Goal: Transaction & Acquisition: Purchase product/service

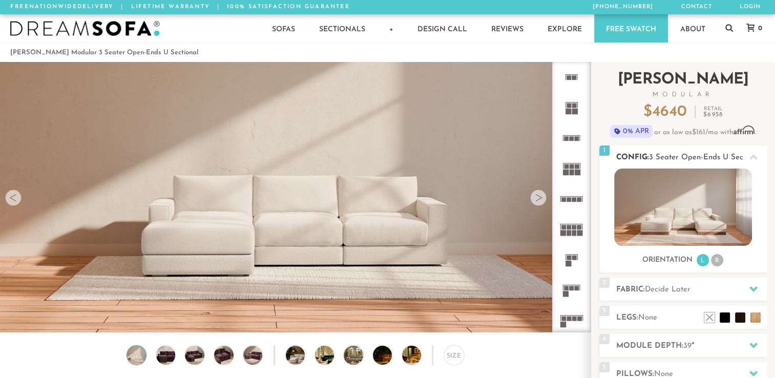
click at [716, 259] on li "R" at bounding box center [717, 260] width 12 height 12
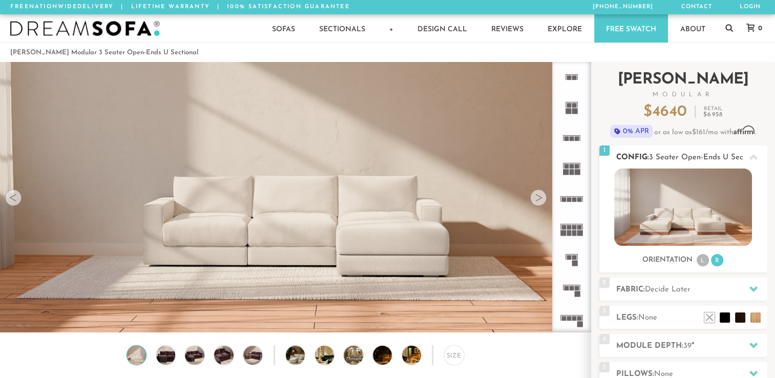
click at [699, 266] on li "L" at bounding box center [702, 260] width 12 height 12
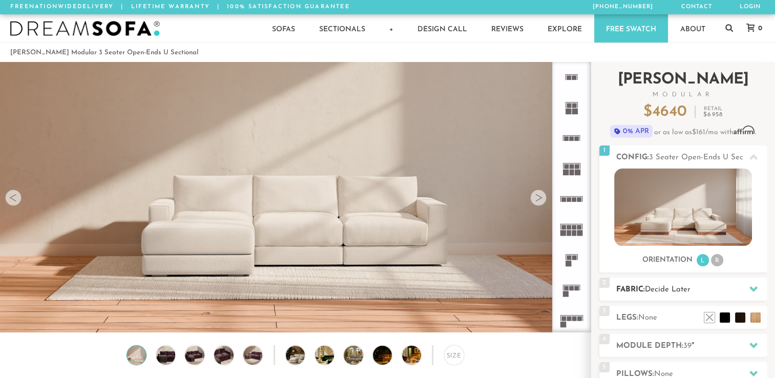
click at [750, 286] on icon at bounding box center [753, 289] width 8 height 8
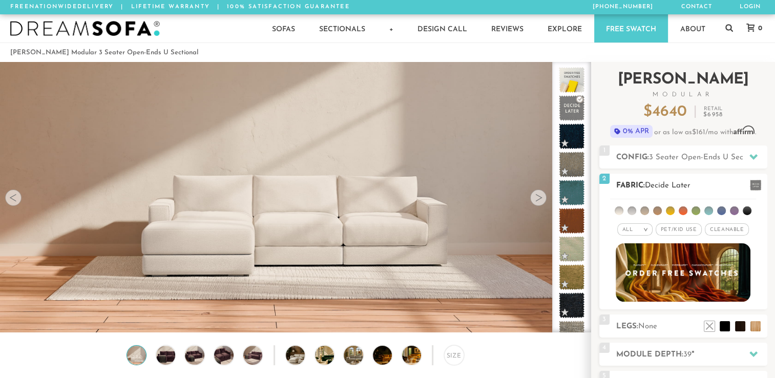
click at [733, 209] on li at bounding box center [734, 210] width 9 height 9
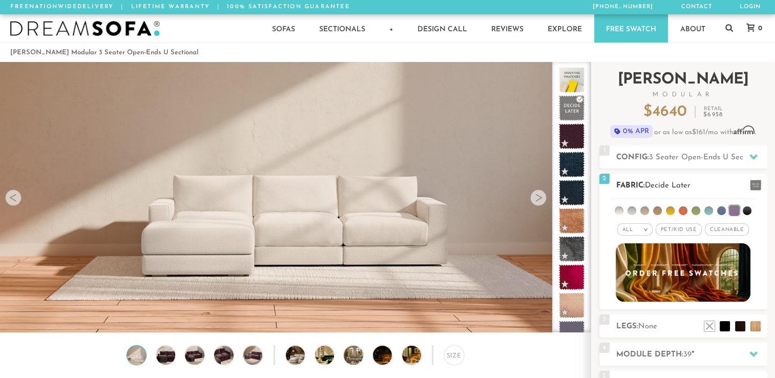
click at [728, 226] on span "Cleanable x" at bounding box center [727, 229] width 44 height 12
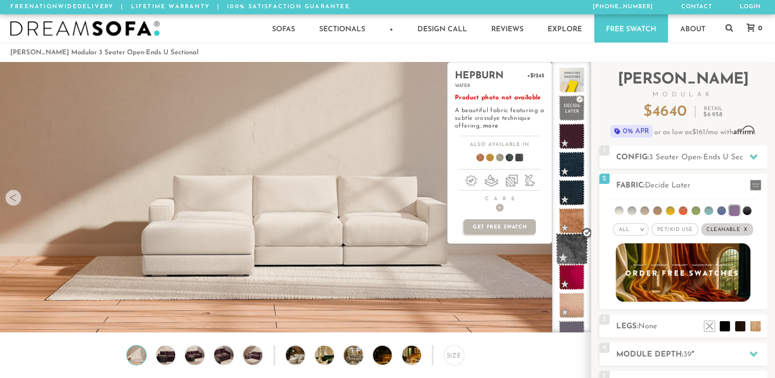
click at [575, 251] on span at bounding box center [572, 249] width 32 height 32
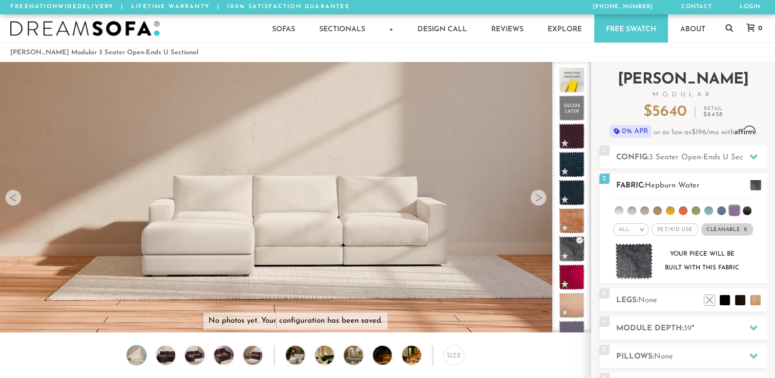
click at [633, 259] on img at bounding box center [634, 261] width 38 height 36
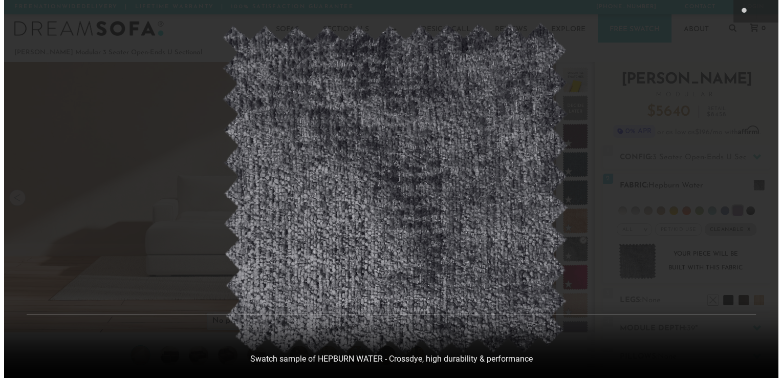
scroll to position [11392, 774]
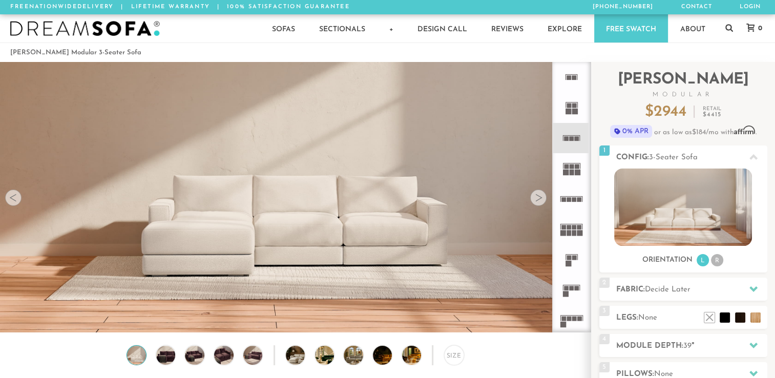
scroll to position [11376, 767]
click at [750, 286] on icon at bounding box center [753, 289] width 8 height 8
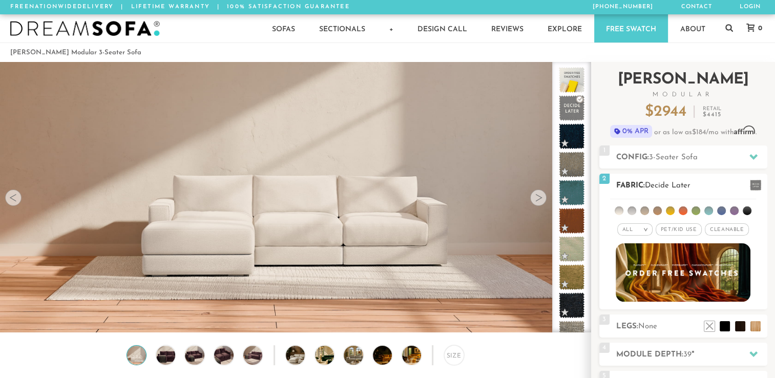
click at [723, 227] on span "Cleanable x" at bounding box center [727, 229] width 44 height 12
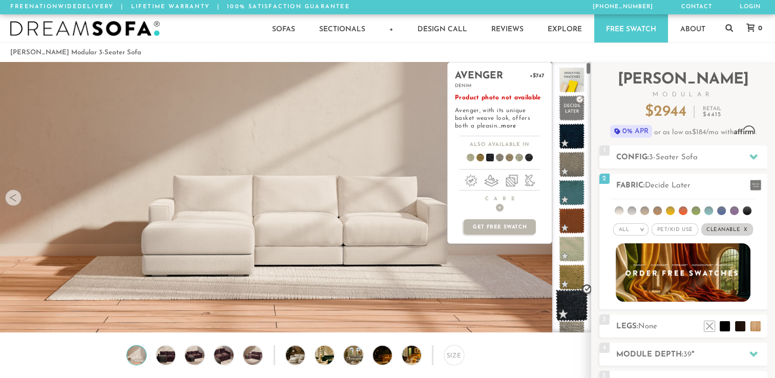
scroll to position [287, 0]
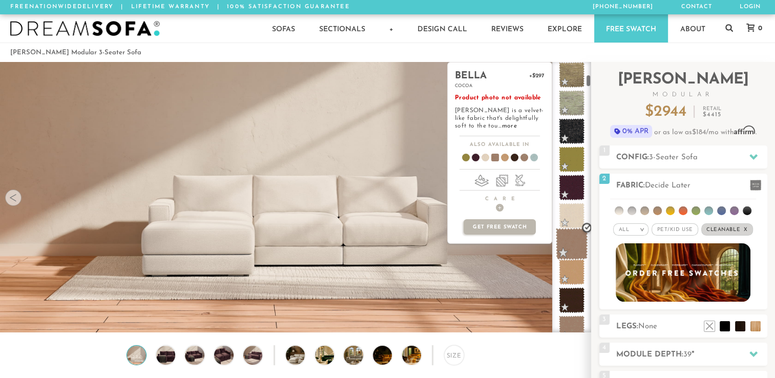
drag, startPoint x: 586, startPoint y: 311, endPoint x: 579, endPoint y: 230, distance: 81.3
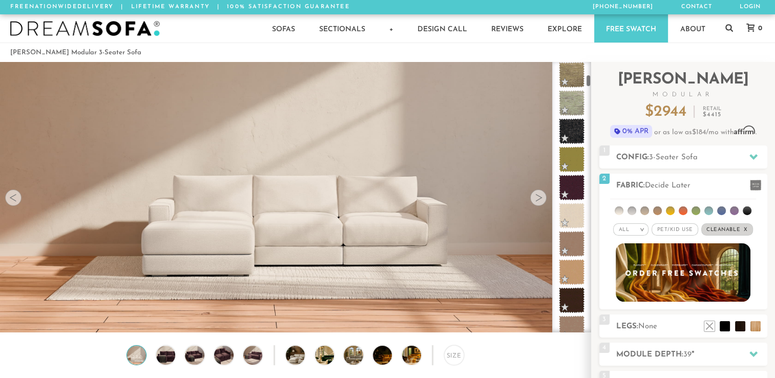
scroll to position [573, 0]
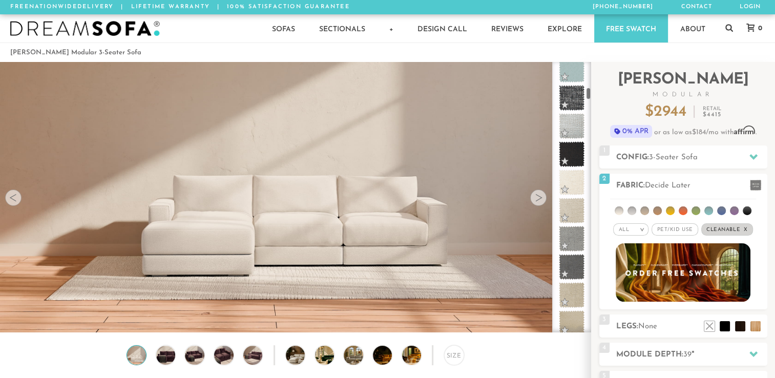
drag, startPoint x: 588, startPoint y: 272, endPoint x: 586, endPoint y: 257, distance: 15.6
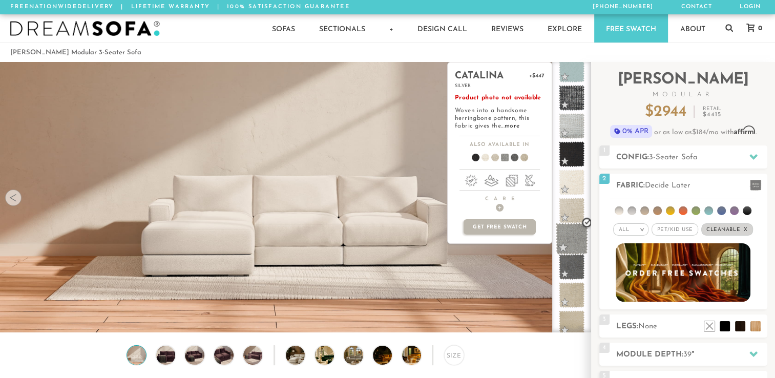
click at [571, 241] on span at bounding box center [572, 239] width 32 height 32
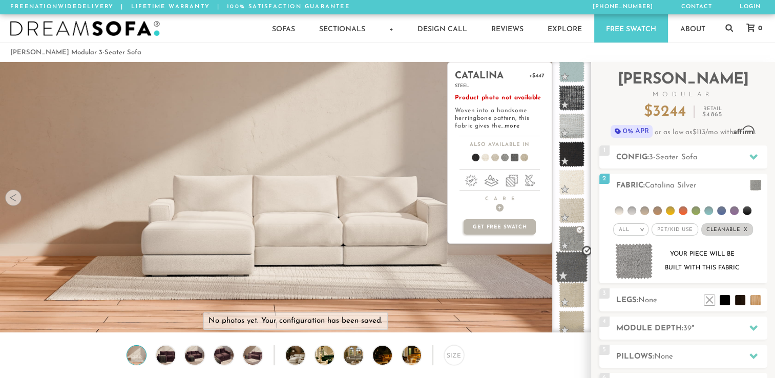
click at [570, 276] on span at bounding box center [572, 267] width 32 height 32
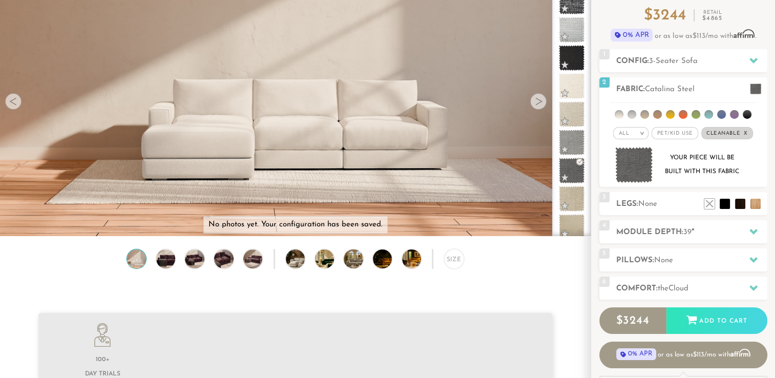
scroll to position [102, 0]
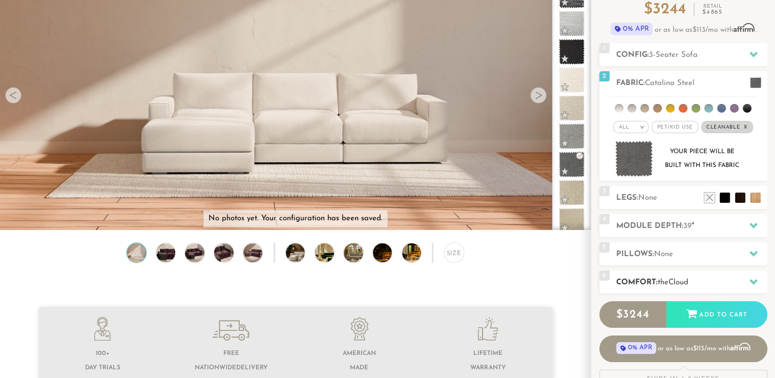
click at [754, 280] on icon at bounding box center [753, 282] width 8 height 8
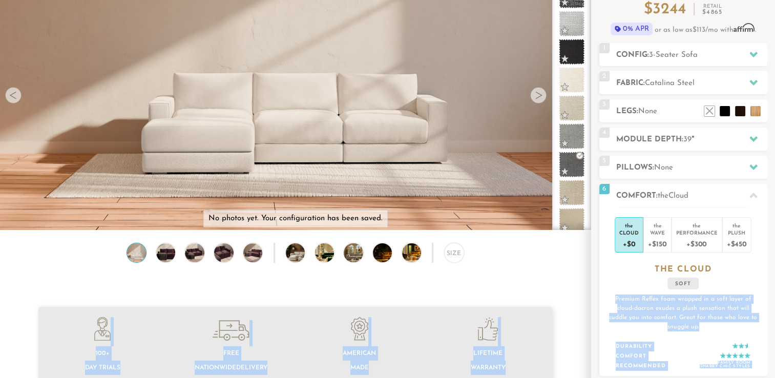
drag, startPoint x: 758, startPoint y: 282, endPoint x: 775, endPoint y: 372, distance: 91.8
click at [774, 275] on html "Summer Sale - 15% Off All Custom Orders [PHONE_NUMBER] Free Nationwide Delivery…" at bounding box center [387, 87] width 775 height 378
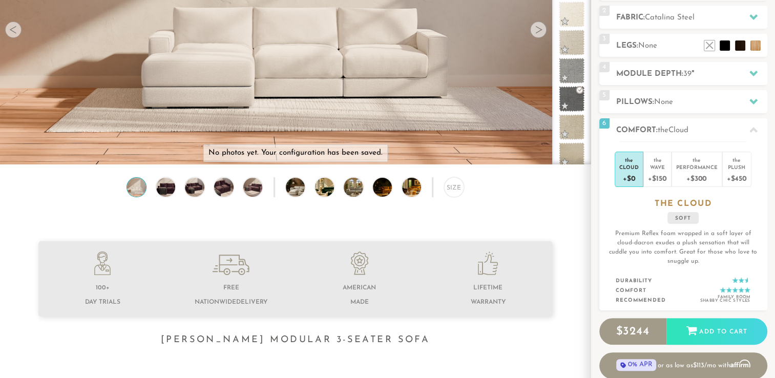
scroll to position [168, 0]
click at [733, 177] on div "+$450" at bounding box center [737, 177] width 20 height 15
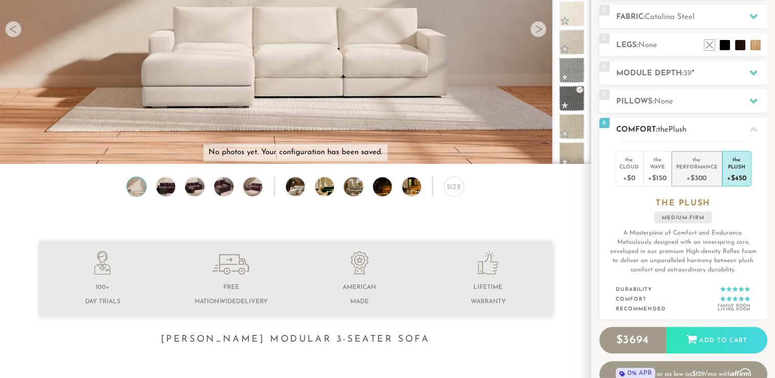
click at [694, 180] on div "+$300" at bounding box center [696, 177] width 41 height 15
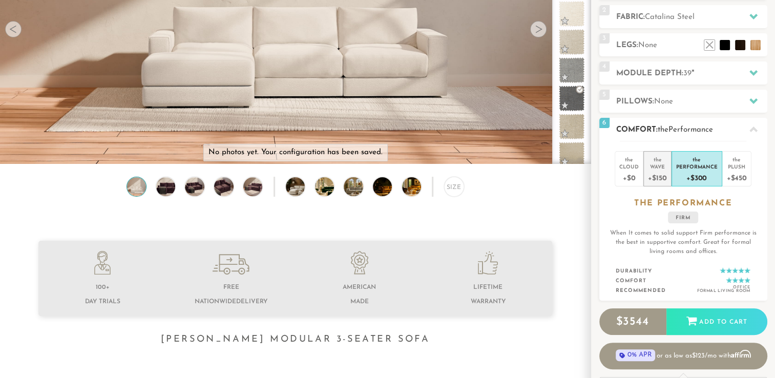
click at [659, 167] on div "Wave" at bounding box center [657, 166] width 18 height 7
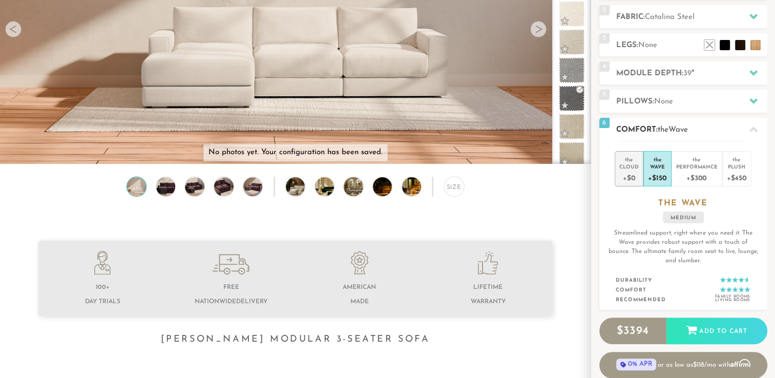
click at [626, 163] on div "Cloud" at bounding box center [628, 166] width 19 height 7
click at [664, 173] on div "+$150" at bounding box center [657, 177] width 18 height 15
click at [172, 185] on img at bounding box center [165, 186] width 23 height 19
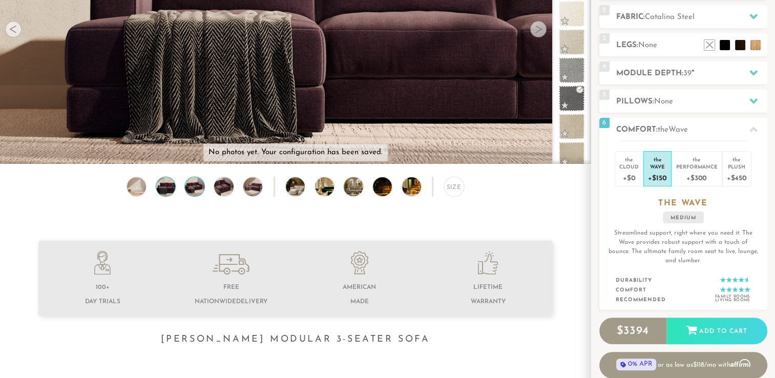
click at [186, 186] on img at bounding box center [194, 186] width 23 height 19
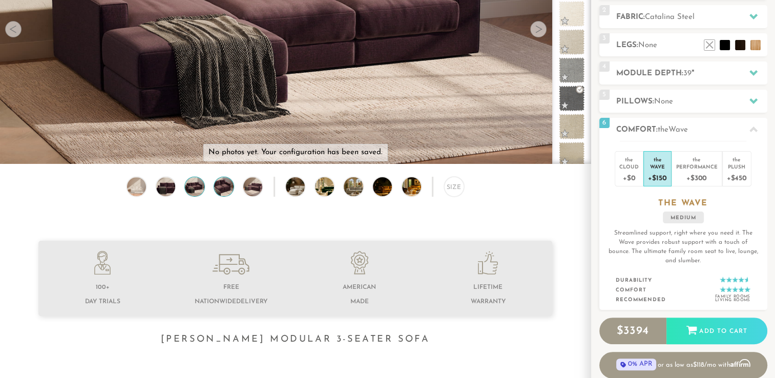
click at [233, 186] on img at bounding box center [223, 186] width 23 height 19
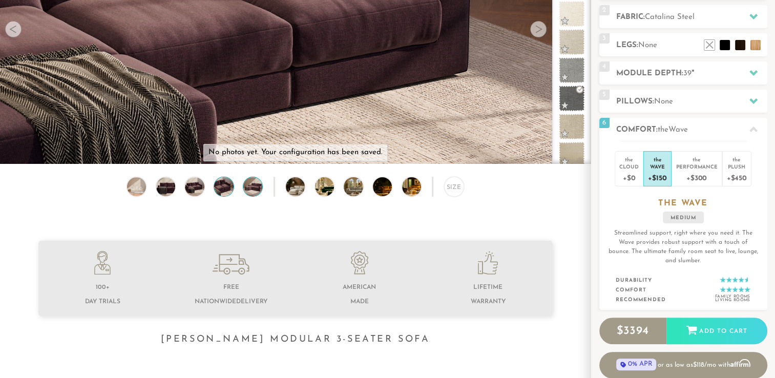
click at [251, 185] on img at bounding box center [252, 186] width 23 height 19
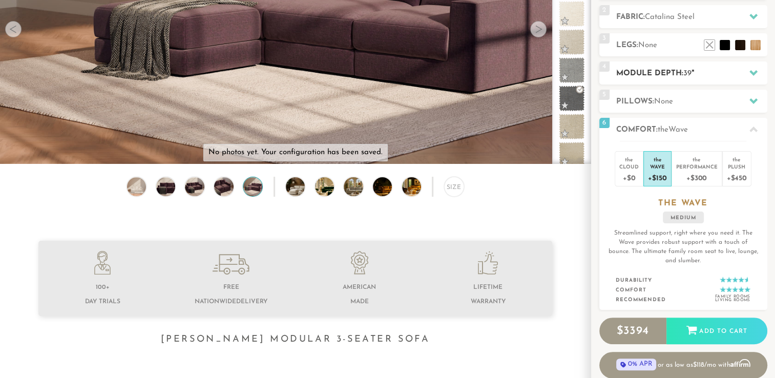
click at [646, 74] on h2 "Module Depth: 39 "" at bounding box center [691, 74] width 151 height 12
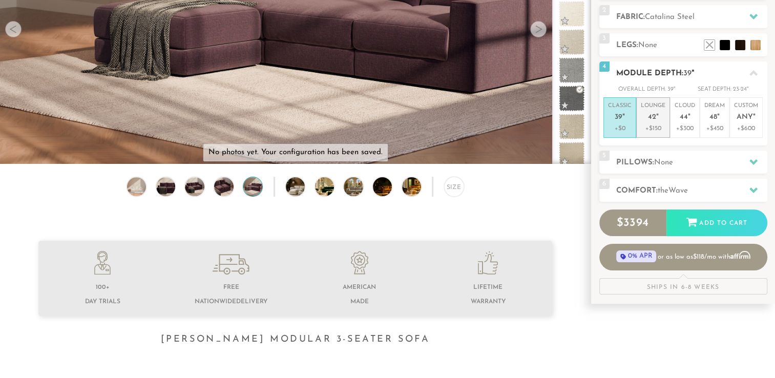
click at [652, 113] on span "42" at bounding box center [652, 117] width 8 height 9
click at [754, 75] on icon at bounding box center [753, 73] width 8 height 8
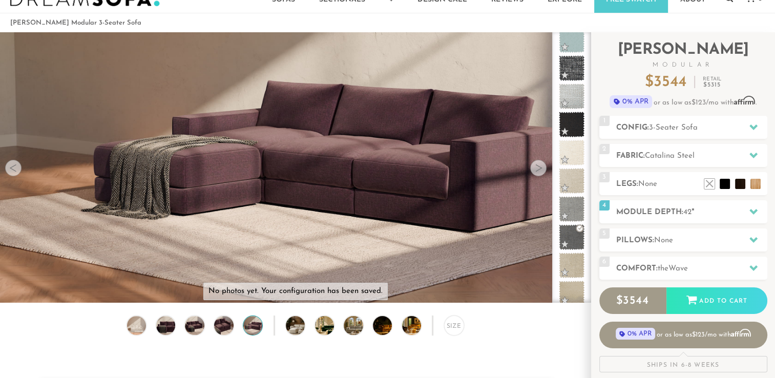
scroll to position [25, 0]
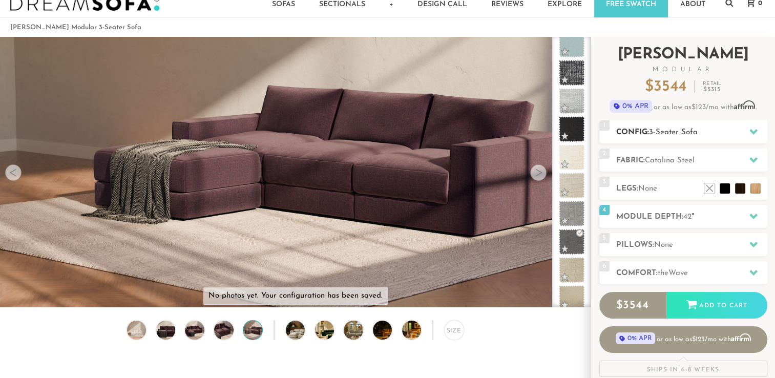
click at [753, 128] on icon at bounding box center [753, 131] width 8 height 8
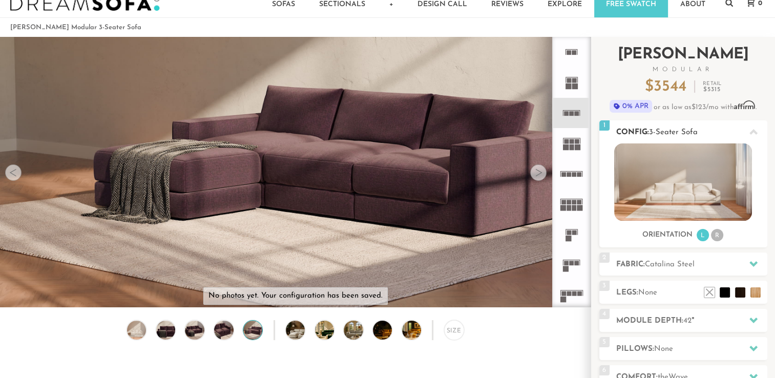
click at [713, 239] on li "R" at bounding box center [717, 235] width 12 height 12
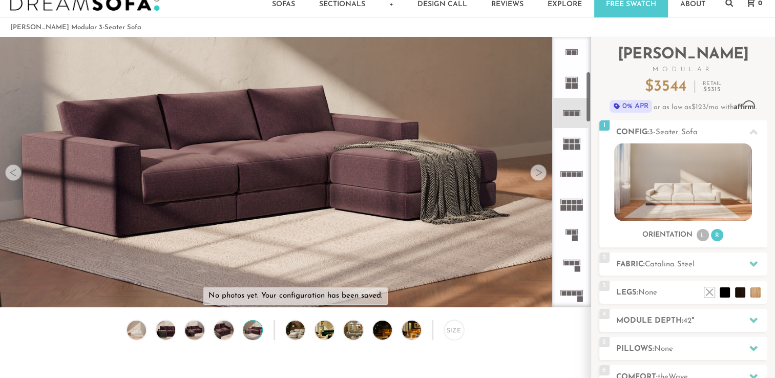
scroll to position [287, 0]
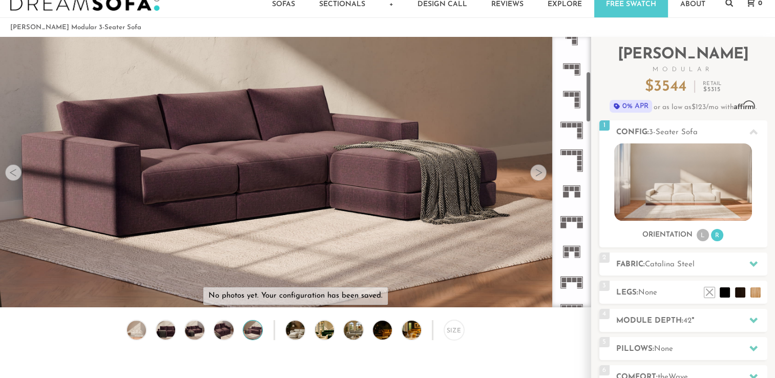
click at [576, 216] on icon at bounding box center [571, 221] width 30 height 30
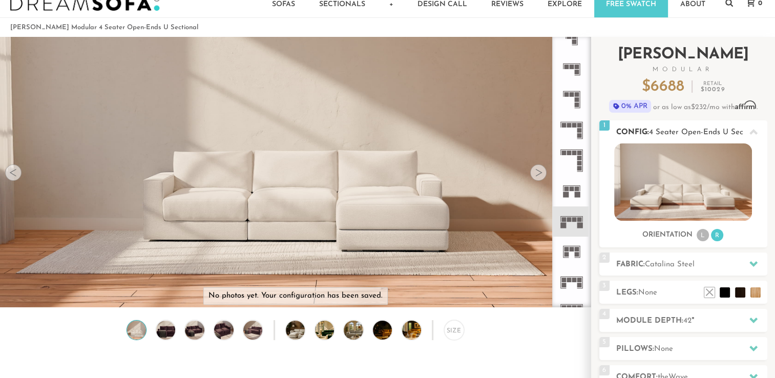
click at [703, 241] on li "L" at bounding box center [702, 235] width 12 height 12
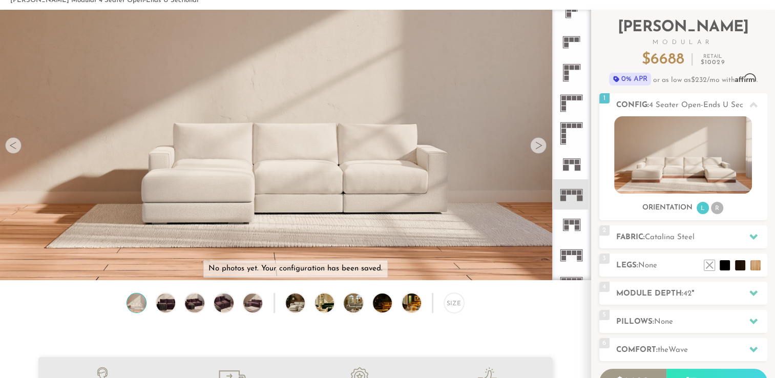
scroll to position [46, 0]
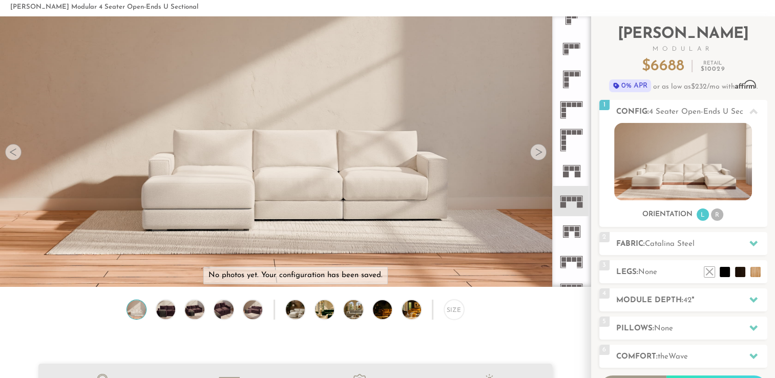
click at [570, 231] on icon at bounding box center [571, 231] width 30 height 30
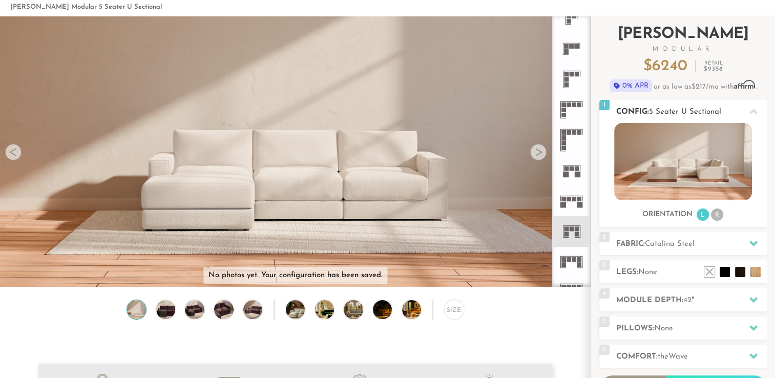
click at [674, 190] on img at bounding box center [683, 161] width 138 height 77
click at [573, 169] on icon at bounding box center [571, 170] width 30 height 30
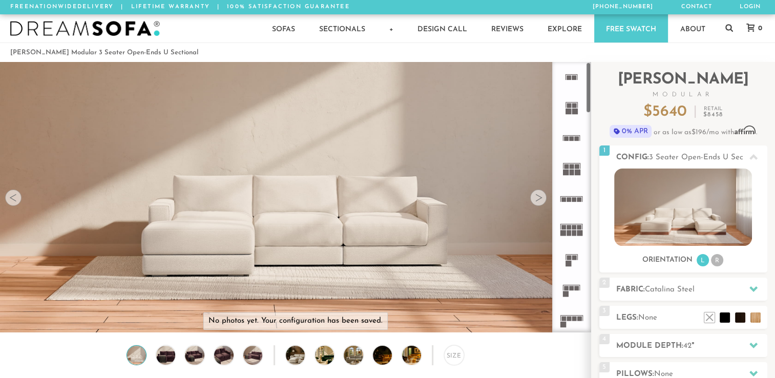
click at [569, 140] on rect at bounding box center [571, 138] width 5 height 5
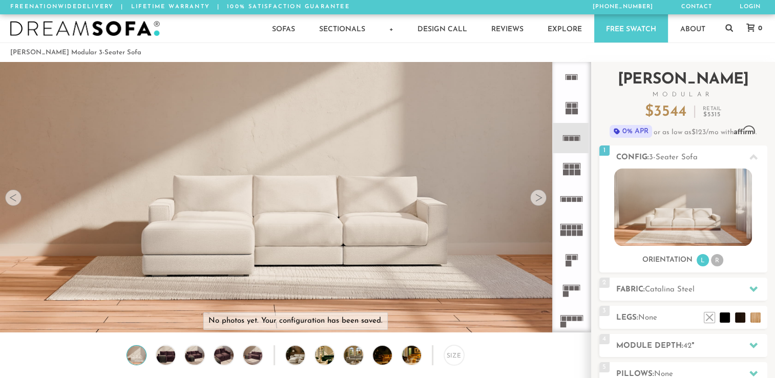
click at [760, 331] on div "Introducing [PERSON_NAME] Modular $ 3544 Retail $ 5315 $ 3544 Retail $ 5315 0% …" at bounding box center [683, 284] width 168 height 444
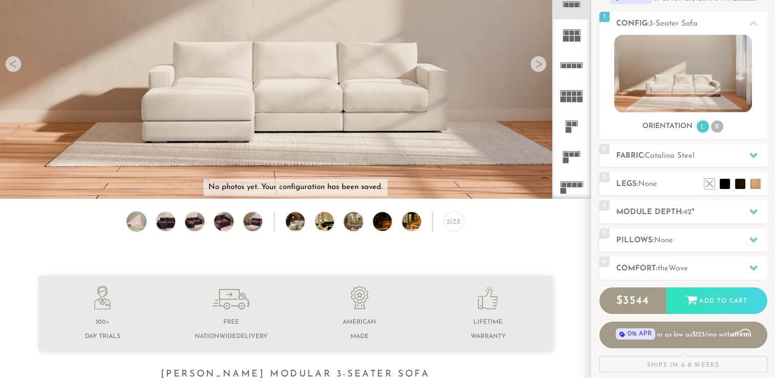
scroll to position [143, 0]
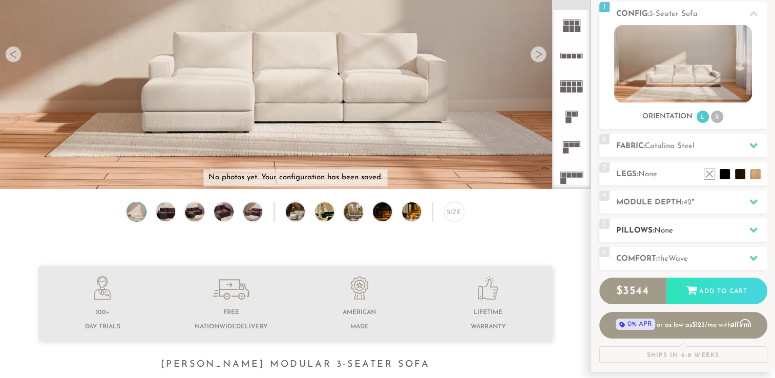
click at [754, 230] on icon at bounding box center [753, 230] width 8 height 6
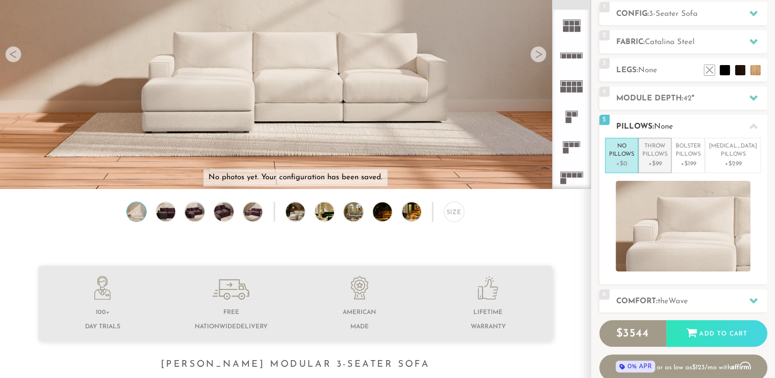
click at [666, 164] on p "+$99" at bounding box center [654, 163] width 25 height 9
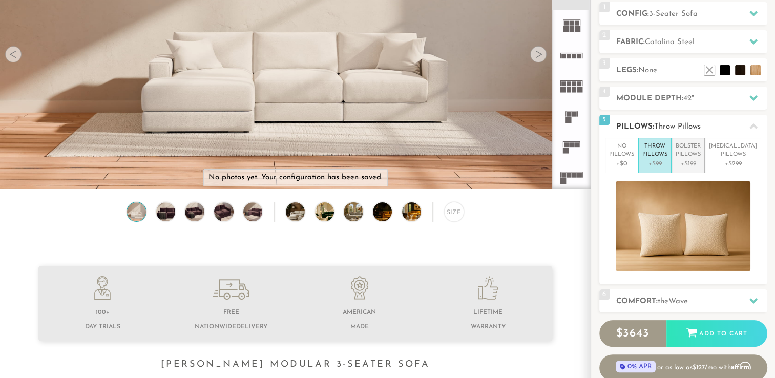
click at [696, 154] on p "Bolster Pillows" at bounding box center [687, 150] width 25 height 17
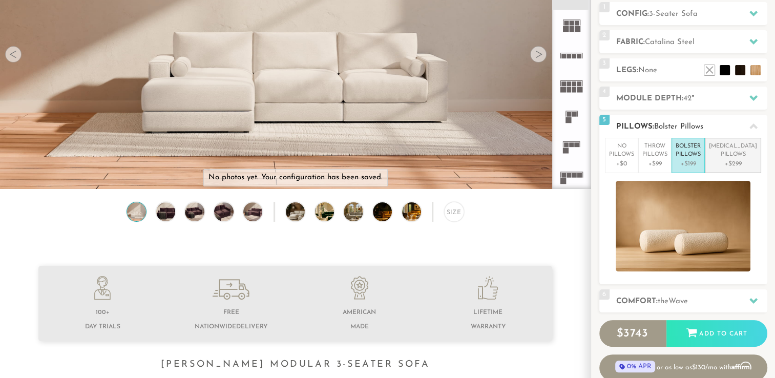
click at [723, 151] on p "[MEDICAL_DATA] Pillows" at bounding box center [733, 150] width 48 height 17
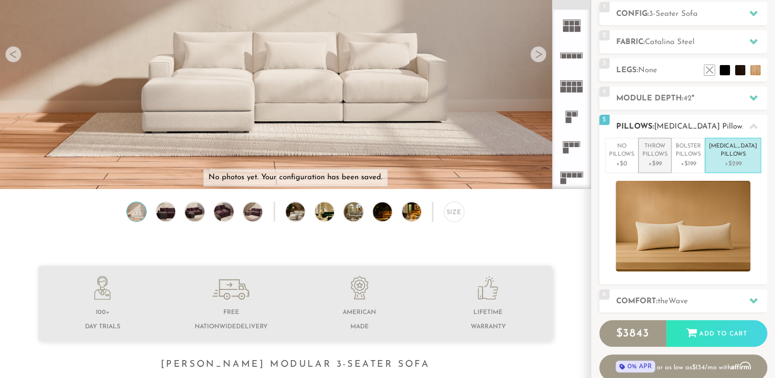
click at [659, 148] on p "Throw Pillows" at bounding box center [654, 150] width 25 height 17
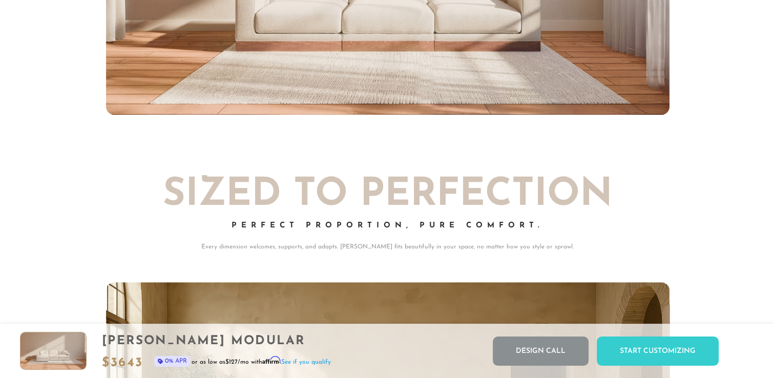
scroll to position [4306, 0]
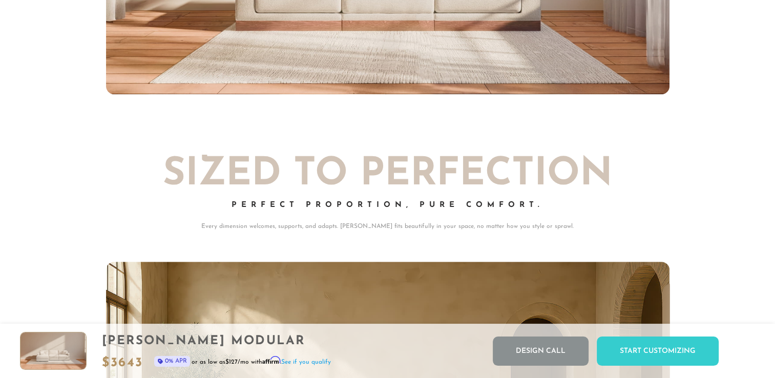
drag, startPoint x: 778, startPoint y: 374, endPoint x: 735, endPoint y: 49, distance: 328.4
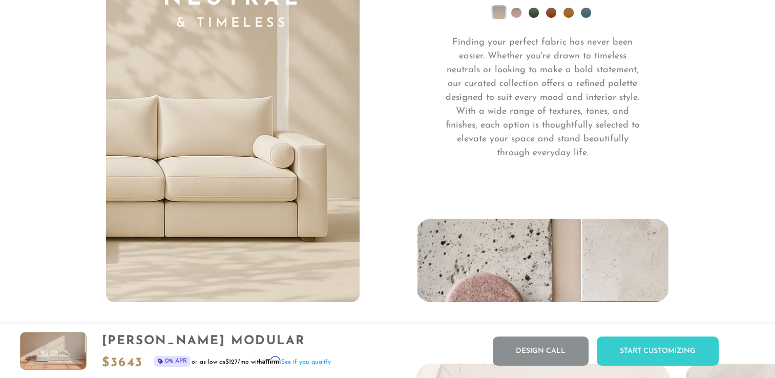
scroll to position [7304, 0]
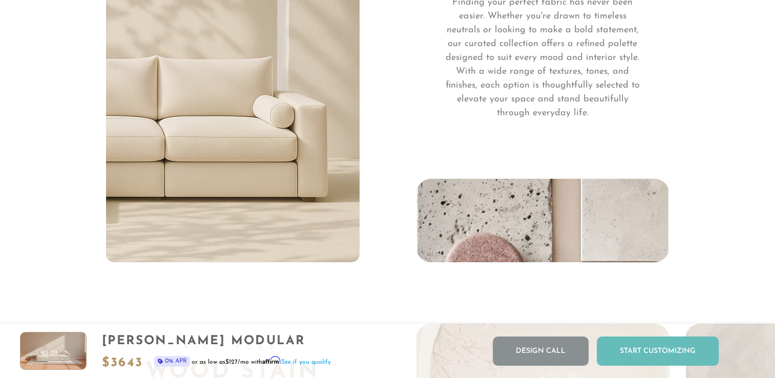
click at [662, 346] on div "Start Customizing" at bounding box center [658, 350] width 122 height 29
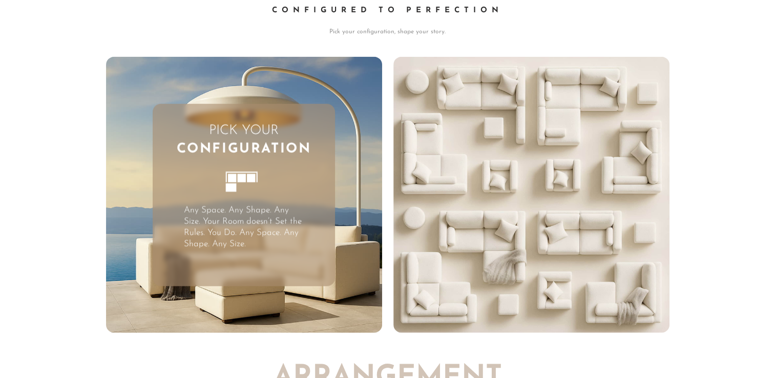
scroll to position [0, 0]
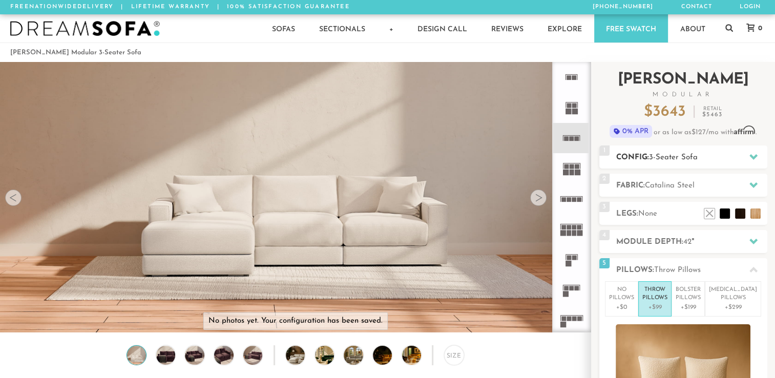
click at [753, 154] on icon at bounding box center [753, 157] width 8 height 8
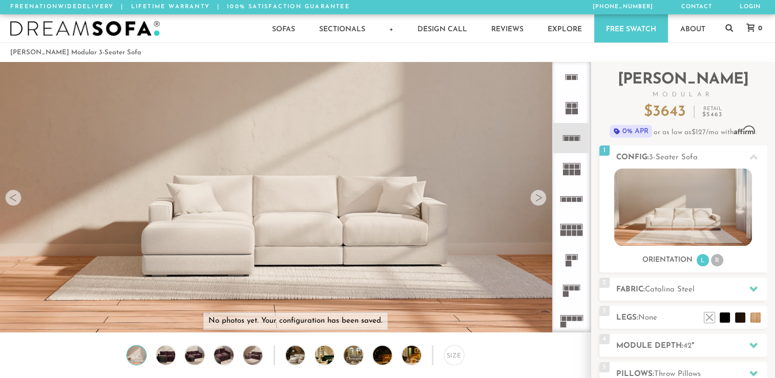
click at [573, 167] on icon at bounding box center [571, 168] width 30 height 30
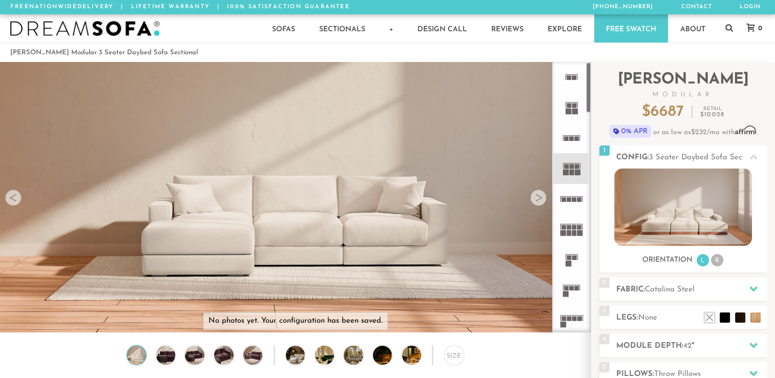
click at [567, 200] on rect at bounding box center [568, 199] width 5 height 5
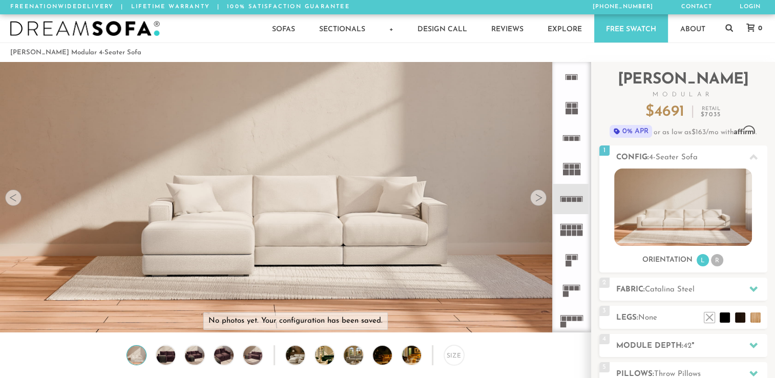
click at [568, 139] on icon at bounding box center [571, 138] width 30 height 30
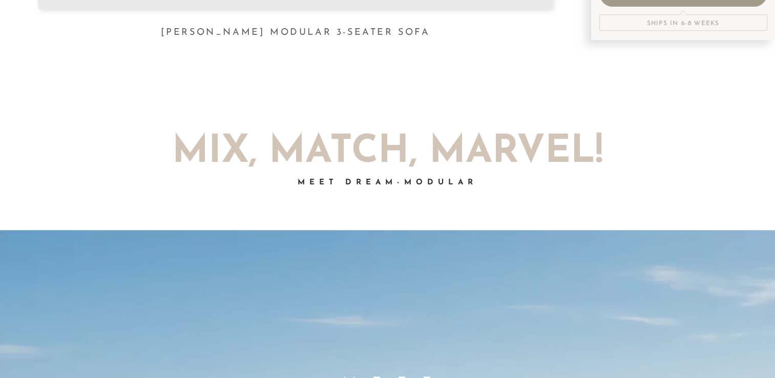
scroll to position [475, 0]
